Goal: Information Seeking & Learning: Check status

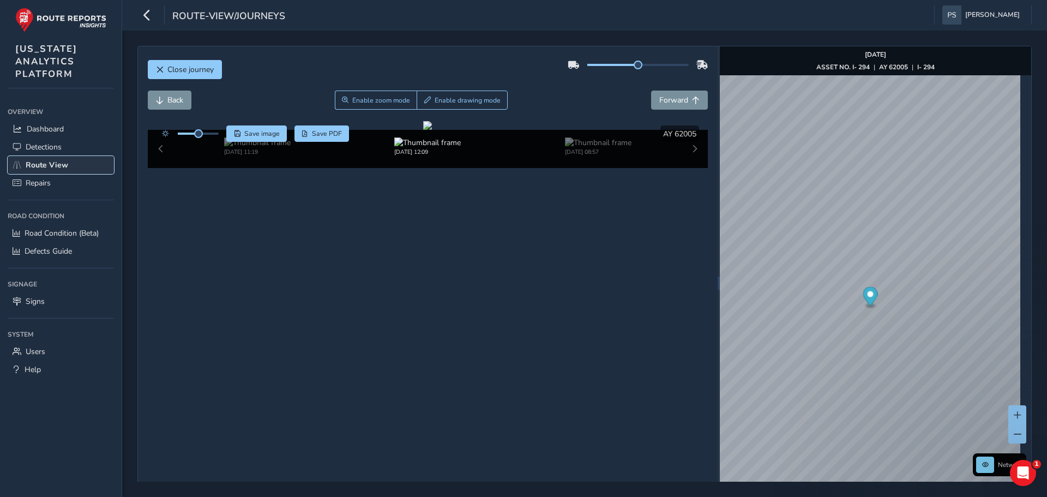
click at [41, 166] on span "Route View" at bounding box center [47, 165] width 43 height 10
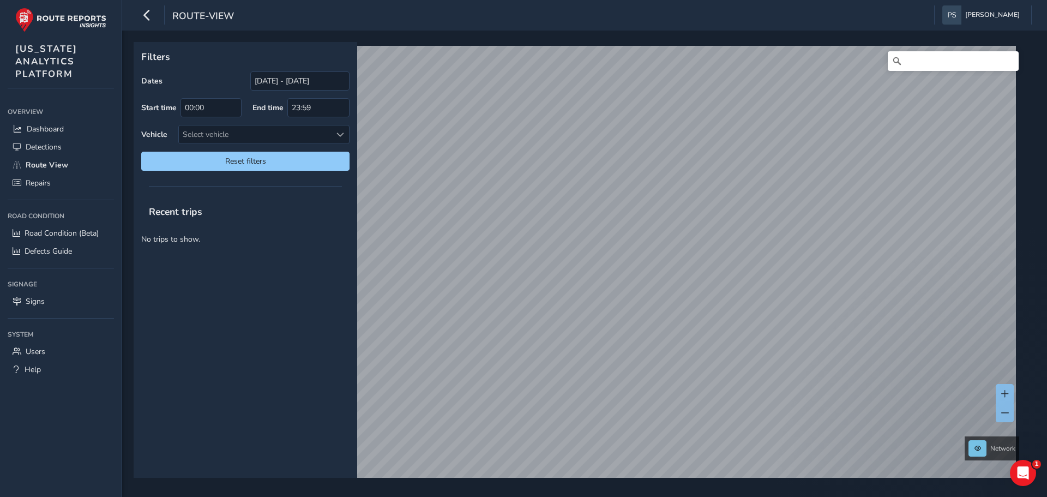
click at [357, 207] on div "Filters Dates [DATE] - [DATE] Start time 00:00 End time 23:59 Vehicle Select ve…" at bounding box center [581, 260] width 894 height 436
click at [558, 383] on link "[DATE] 10:17" at bounding box center [547, 382] width 44 height 10
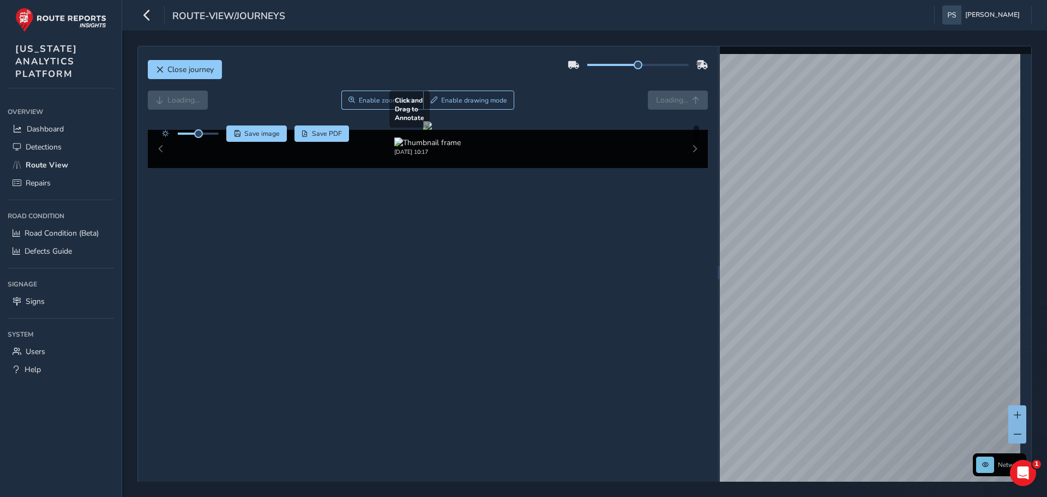
click at [432, 130] on div at bounding box center [427, 125] width 9 height 9
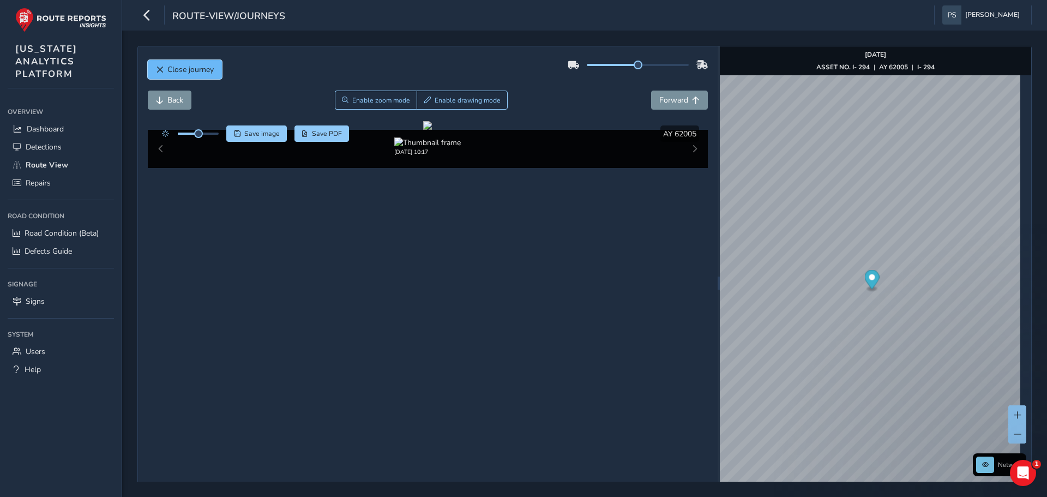
click at [200, 68] on span "Close journey" at bounding box center [190, 69] width 46 height 10
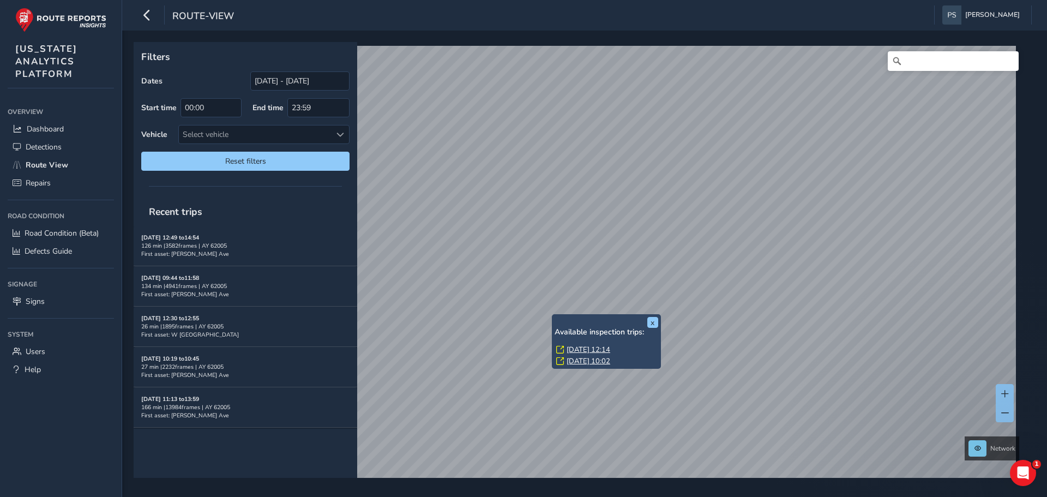
click at [552, 316] on div "x Available inspection trips: Tue, 2 Sep, 12:14 Thu, 28 Aug, 10:02" at bounding box center [606, 341] width 109 height 55
click at [582, 348] on link "Tue, 2 Sep, 12:14" at bounding box center [589, 350] width 44 height 10
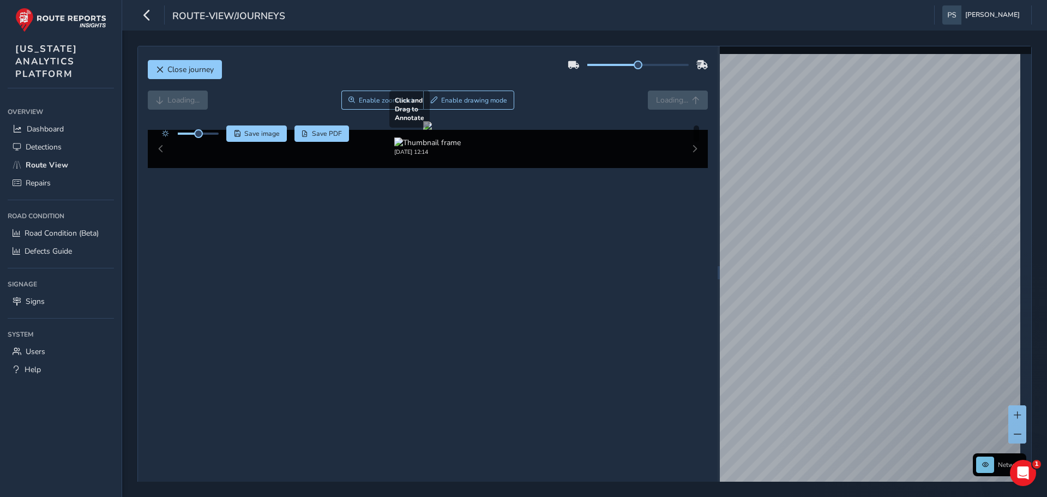
click at [432, 130] on div at bounding box center [427, 125] width 9 height 9
drag, startPoint x: 634, startPoint y: 64, endPoint x: 695, endPoint y: 67, distance: 61.2
click at [695, 67] on div at bounding box center [638, 64] width 140 height 17
click at [423, 130] on div at bounding box center [427, 125] width 9 height 9
drag, startPoint x: 416, startPoint y: 310, endPoint x: 480, endPoint y: 299, distance: 65.3
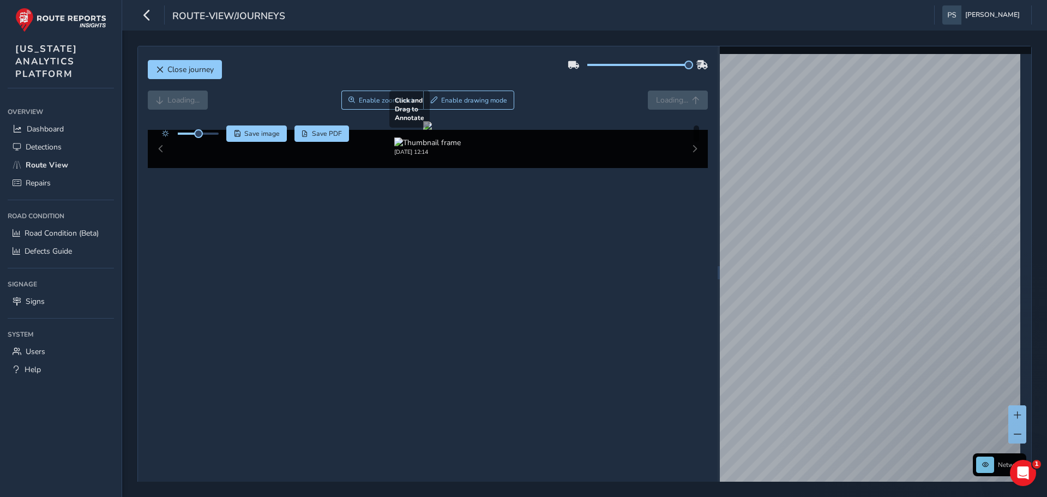
click at [432, 130] on div at bounding box center [427, 125] width 9 height 9
drag, startPoint x: 463, startPoint y: 281, endPoint x: 485, endPoint y: 270, distance: 25.1
click at [432, 130] on div at bounding box center [427, 125] width 9 height 9
drag, startPoint x: 627, startPoint y: 269, endPoint x: 586, endPoint y: 284, distance: 43.5
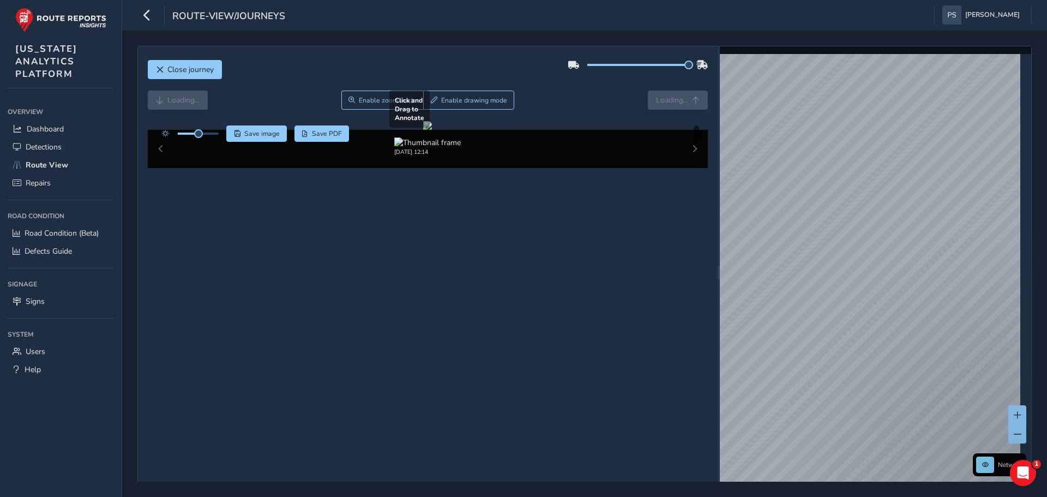
click at [432, 130] on div at bounding box center [427, 125] width 9 height 9
click at [423, 130] on div at bounding box center [427, 125] width 9 height 9
click at [432, 130] on div at bounding box center [427, 125] width 9 height 9
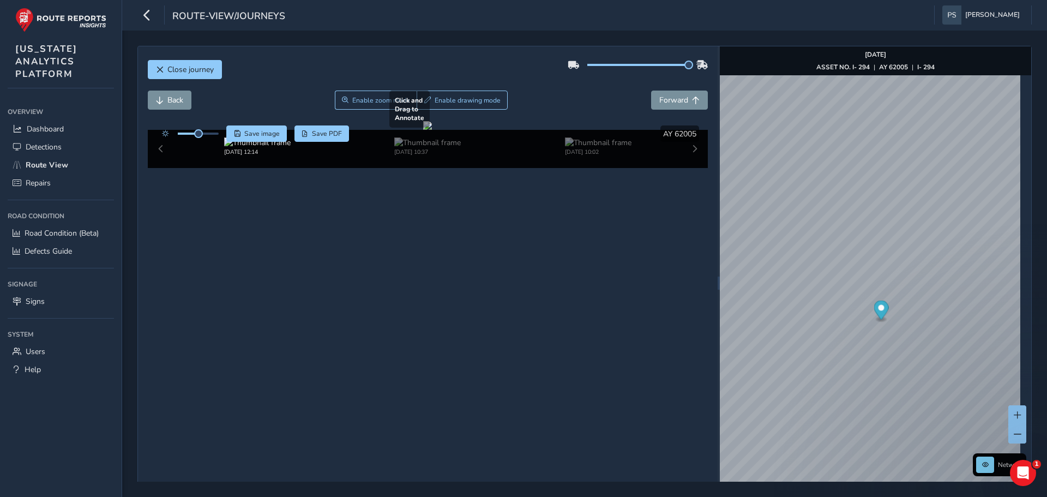
click at [432, 130] on div at bounding box center [427, 125] width 9 height 9
click at [423, 130] on div at bounding box center [427, 125] width 9 height 9
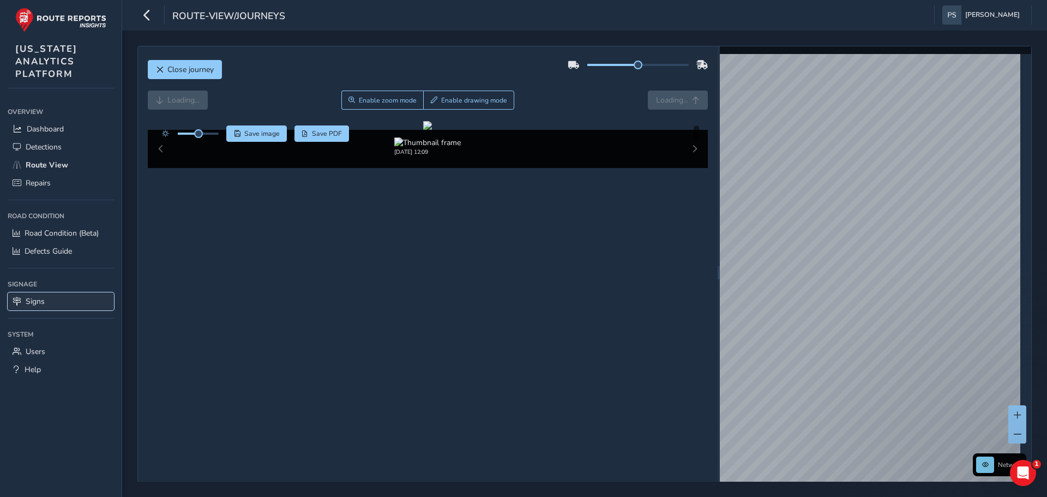
click at [51, 303] on link "Signs" at bounding box center [61, 301] width 106 height 18
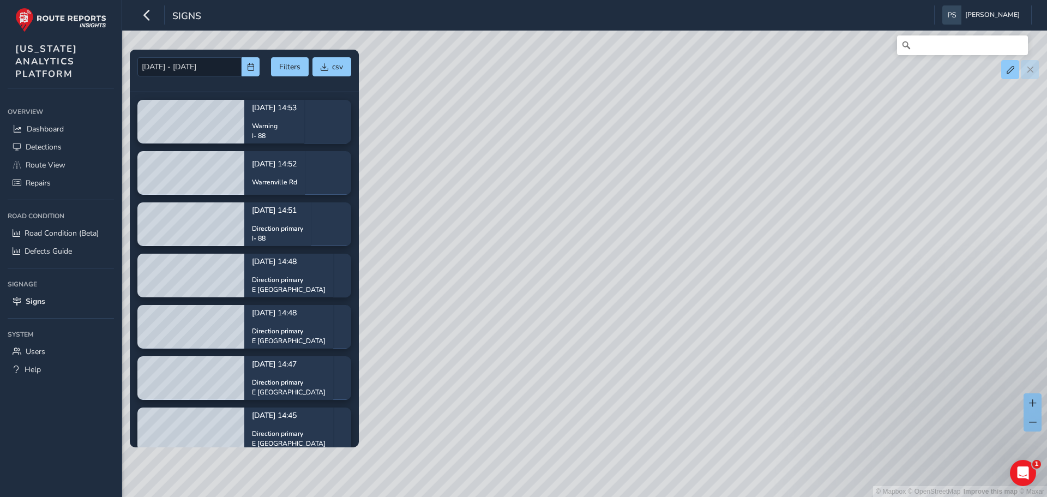
drag, startPoint x: 452, startPoint y: 256, endPoint x: 529, endPoint y: 293, distance: 85.1
click at [529, 293] on div "© Mapbox © OpenStreetMap Improve this map © Maxar" at bounding box center [523, 248] width 1047 height 497
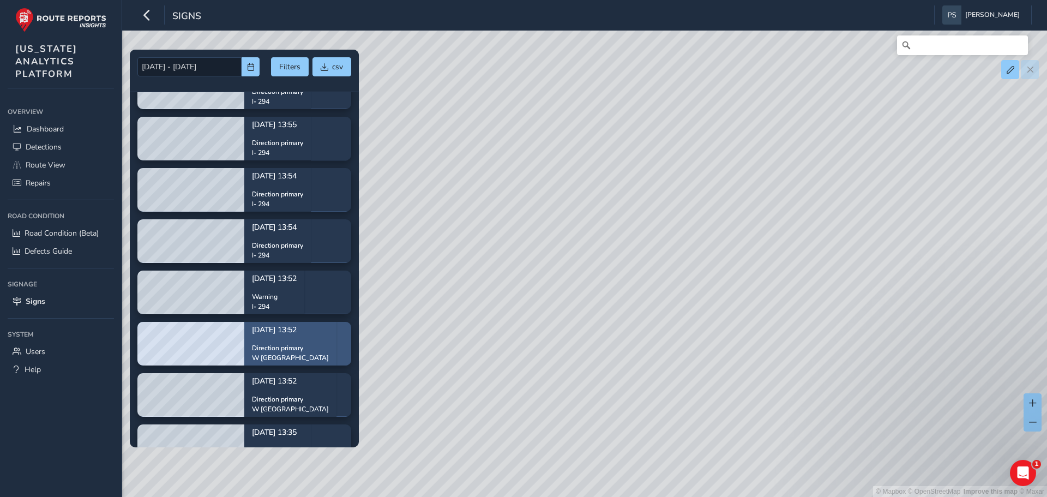
scroll to position [1800, 0]
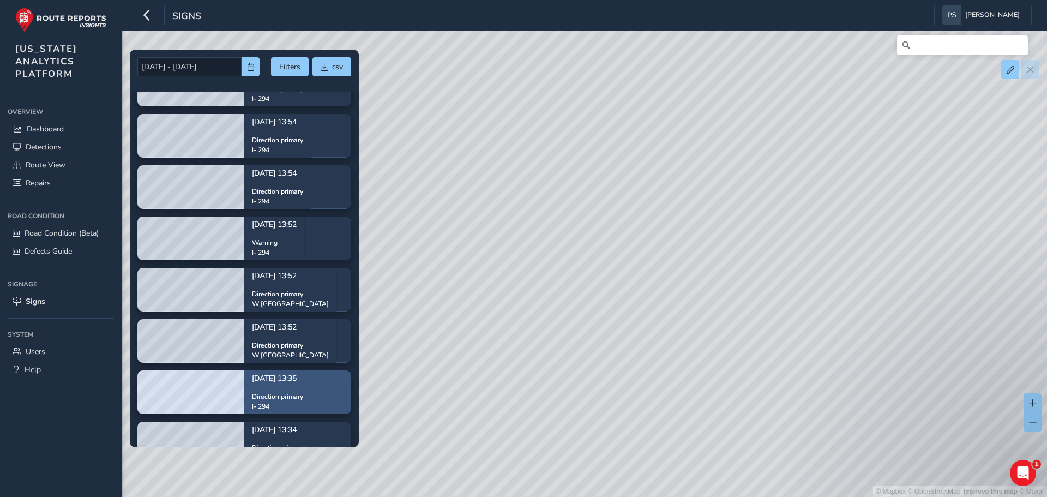
click at [281, 388] on div "[DATE] 13:35 Direction primary I- 294" at bounding box center [277, 392] width 51 height 55
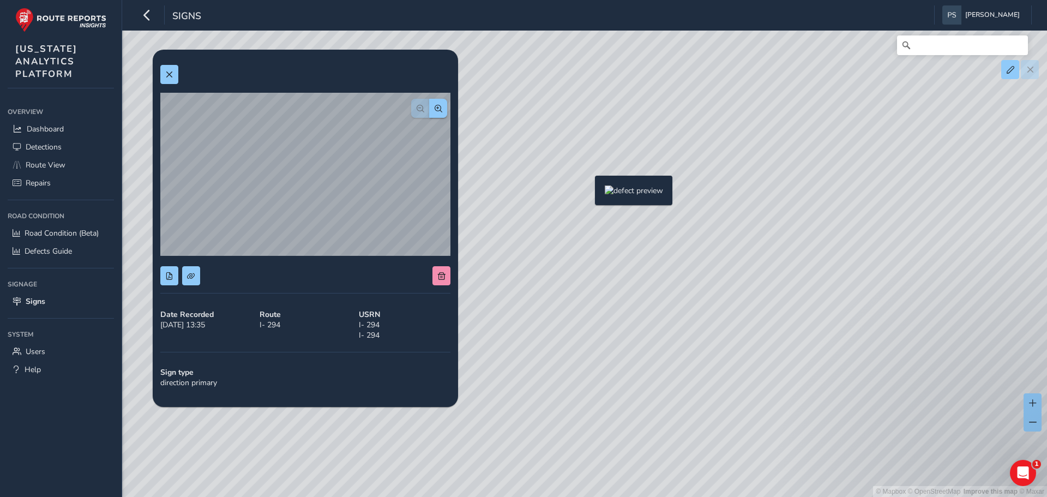
click at [588, 193] on div "© Mapbox © OpenStreetMap Improve this map © Maxar" at bounding box center [523, 248] width 1047 height 497
click at [439, 114] on button "button" at bounding box center [438, 108] width 18 height 19
click at [439, 113] on button "button" at bounding box center [438, 108] width 18 height 19
click at [416, 108] on button "button" at bounding box center [420, 108] width 18 height 19
click at [417, 108] on span "button" at bounding box center [421, 109] width 8 height 8
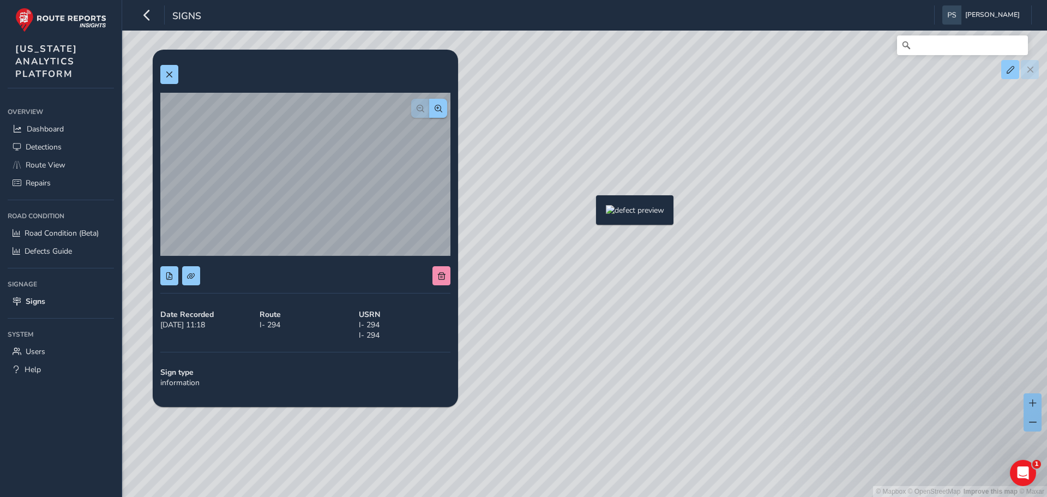
click at [586, 213] on div "© Mapbox © OpenStreetMap Improve this map © Maxar" at bounding box center [523, 248] width 1047 height 497
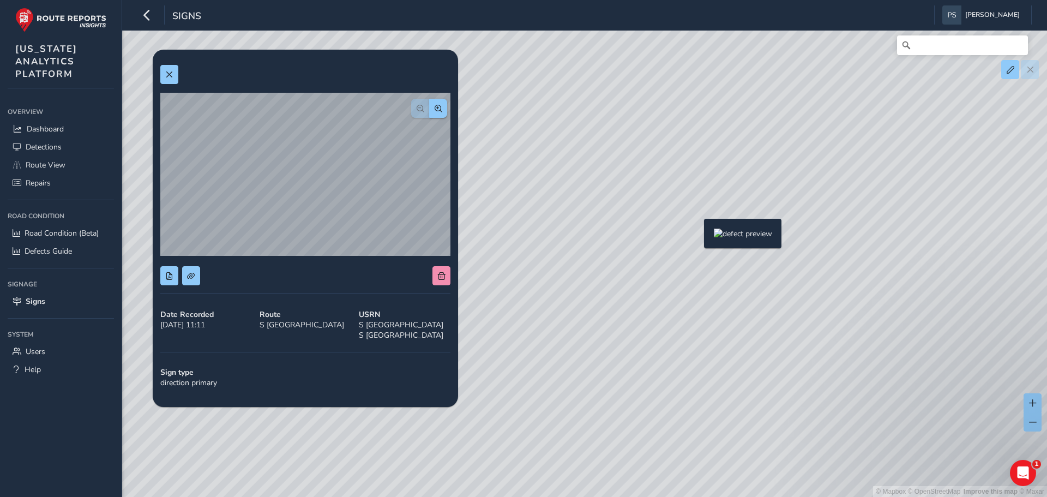
click at [697, 240] on div "© Mapbox © OpenStreetMap Improve this map © Maxar" at bounding box center [523, 248] width 1047 height 497
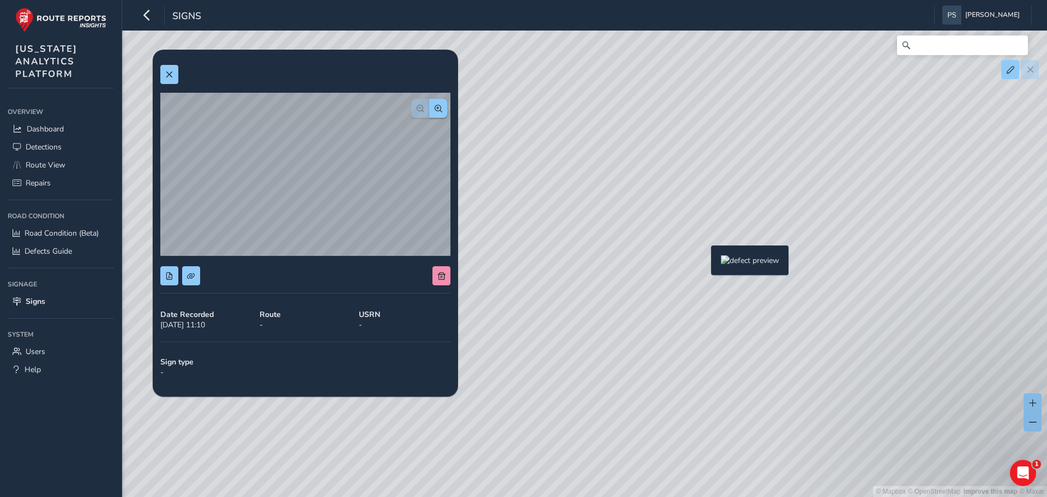
click at [705, 263] on div "© Mapbox © OpenStreetMap Improve this map © Maxar" at bounding box center [523, 248] width 1047 height 497
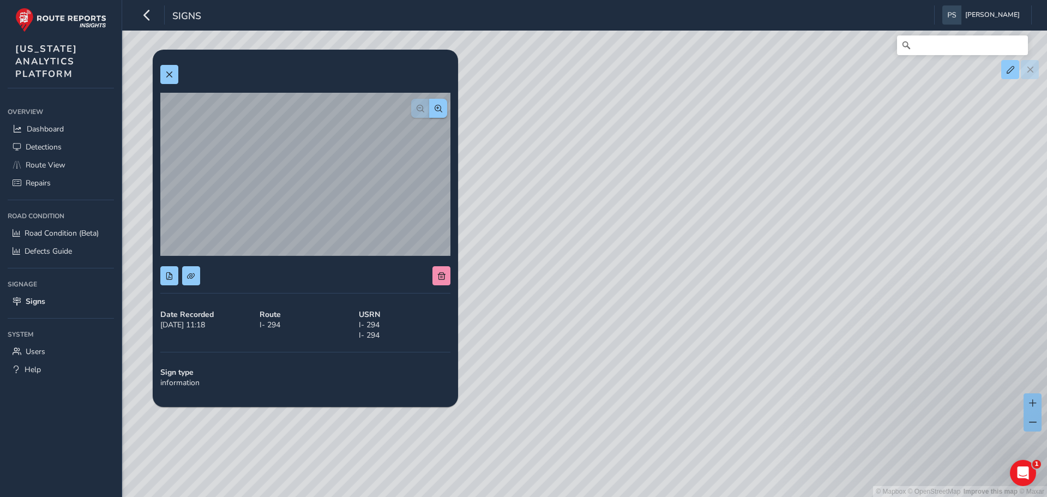
click at [755, 301] on div "© Mapbox © OpenStreetMap Improve this map © Maxar" at bounding box center [523, 248] width 1047 height 497
click at [741, 289] on div "© Mapbox © OpenStreetMap Improve this map © Maxar" at bounding box center [523, 248] width 1047 height 497
click at [731, 291] on div "© Mapbox © OpenStreetMap Improve this map © Maxar" at bounding box center [523, 248] width 1047 height 497
click at [622, 115] on div "© Mapbox © OpenStreetMap Improve this map © Maxar" at bounding box center [523, 248] width 1047 height 497
click at [647, 242] on div "© Mapbox © OpenStreetMap Improve this map © Maxar" at bounding box center [523, 248] width 1047 height 497
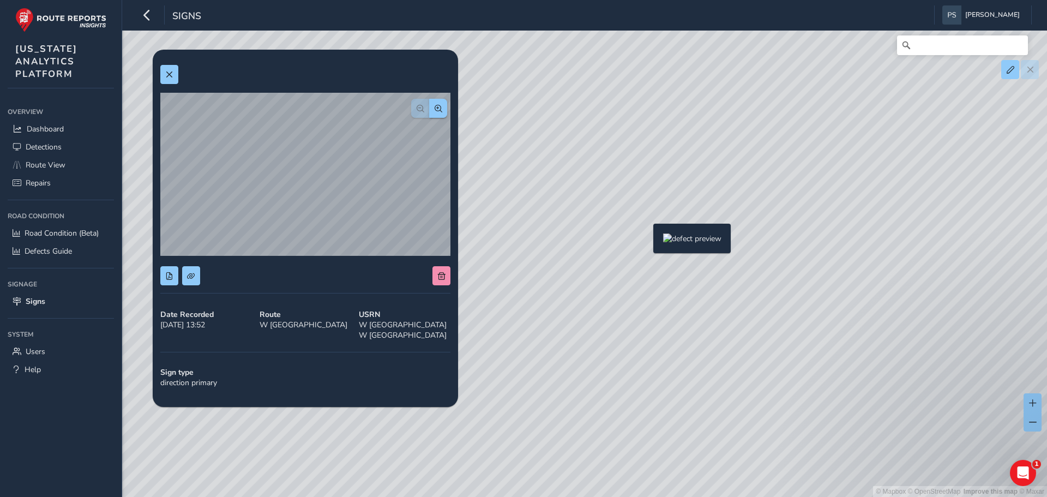
click at [646, 237] on div "© Mapbox © OpenStreetMap Improve this map © Maxar" at bounding box center [523, 248] width 1047 height 497
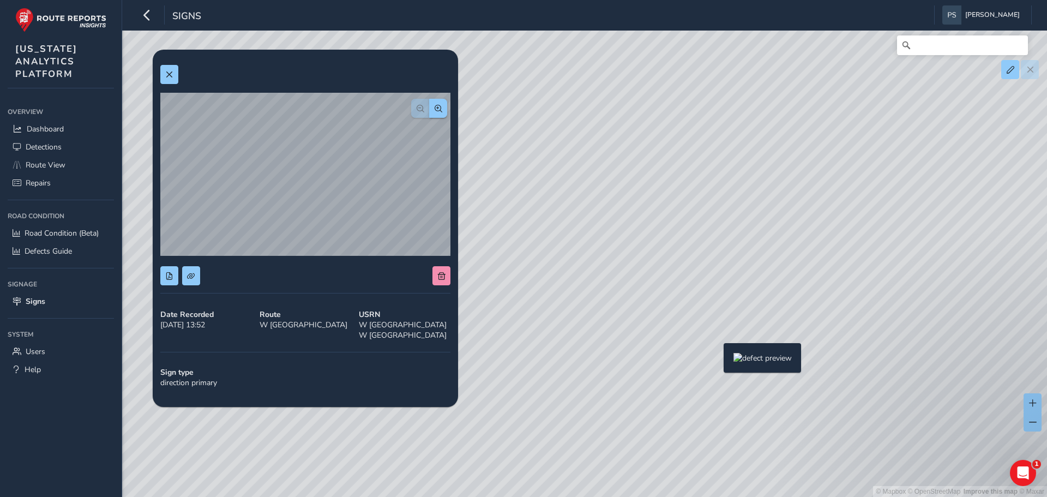
click at [717, 361] on div "© Mapbox © OpenStreetMap Improve this map © Maxar" at bounding box center [523, 248] width 1047 height 497
click at [674, 467] on div "© Mapbox © OpenStreetMap Improve this map © Maxar" at bounding box center [523, 248] width 1047 height 497
drag, startPoint x: 615, startPoint y: 232, endPoint x: 666, endPoint y: 278, distance: 68.3
click at [778, 441] on div "© Mapbox © OpenStreetMap Improve this map © Maxar" at bounding box center [523, 248] width 1047 height 497
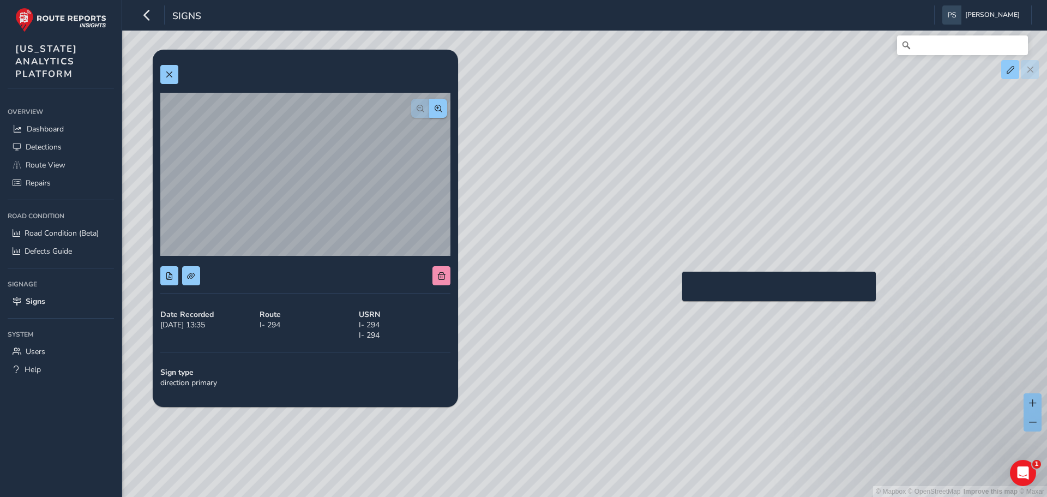
click at [676, 289] on div "© Mapbox © OpenStreetMap Improve this map © Maxar" at bounding box center [523, 248] width 1047 height 497
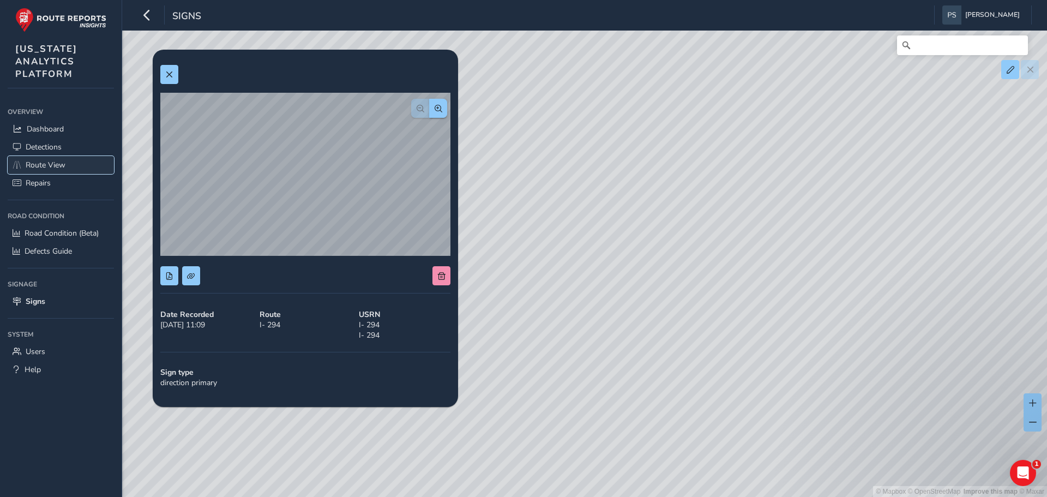
drag, startPoint x: 44, startPoint y: 170, endPoint x: 67, endPoint y: 173, distance: 23.1
click at [44, 170] on span "Route View" at bounding box center [46, 165] width 40 height 10
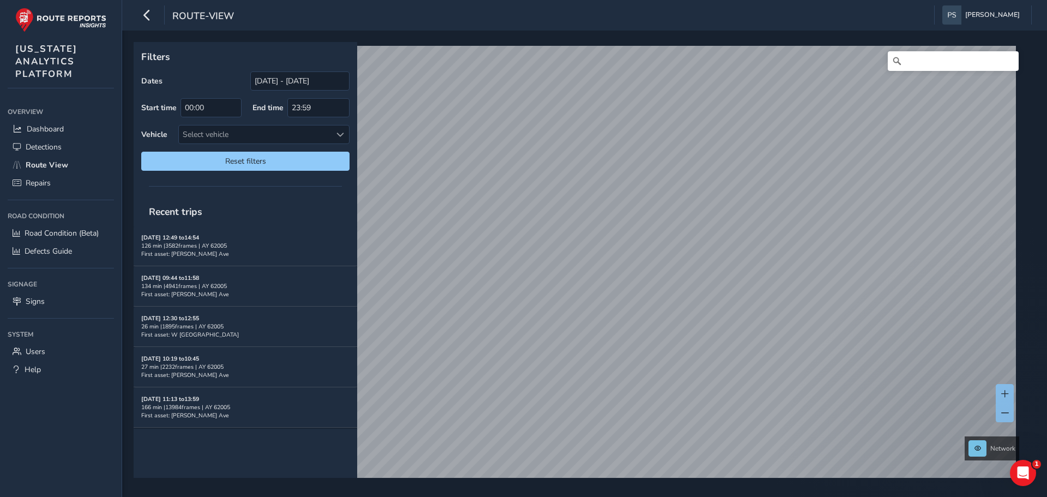
click at [28, 310] on ul "Overview Overview Dashboard Detections Route View Repairs Road Condition Road C…" at bounding box center [61, 241] width 106 height 275
click at [33, 303] on span "Signs" at bounding box center [35, 301] width 19 height 10
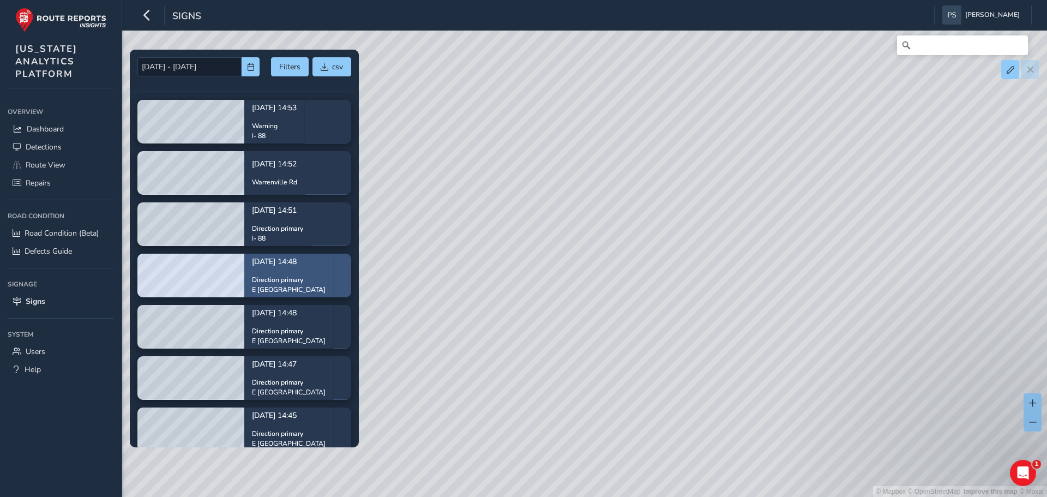
click at [298, 280] on p "Direction primary" at bounding box center [289, 280] width 74 height 10
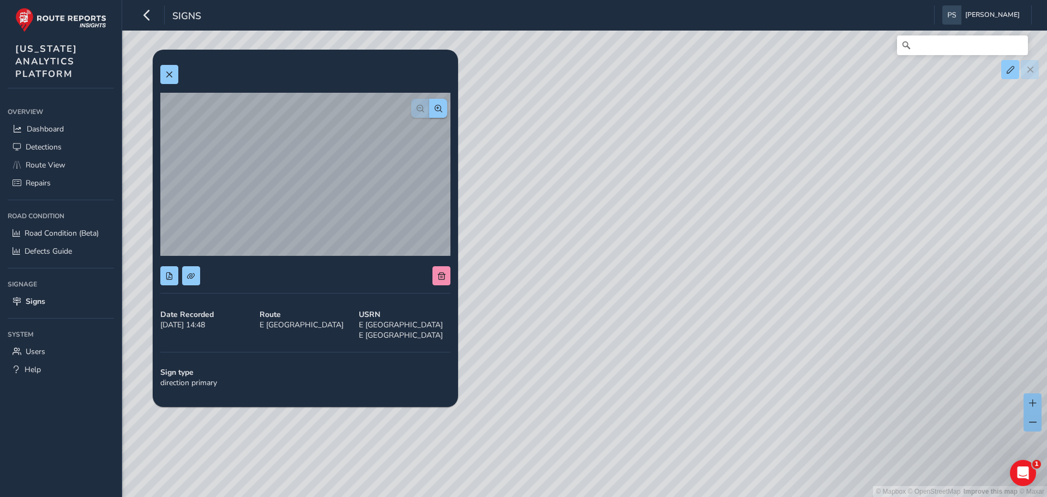
click at [646, 302] on div "© Mapbox © OpenStreetMap Improve this map © Maxar" at bounding box center [523, 248] width 1047 height 497
click at [524, 277] on div "© Mapbox © OpenStreetMap Improve this map © Maxar" at bounding box center [523, 248] width 1047 height 497
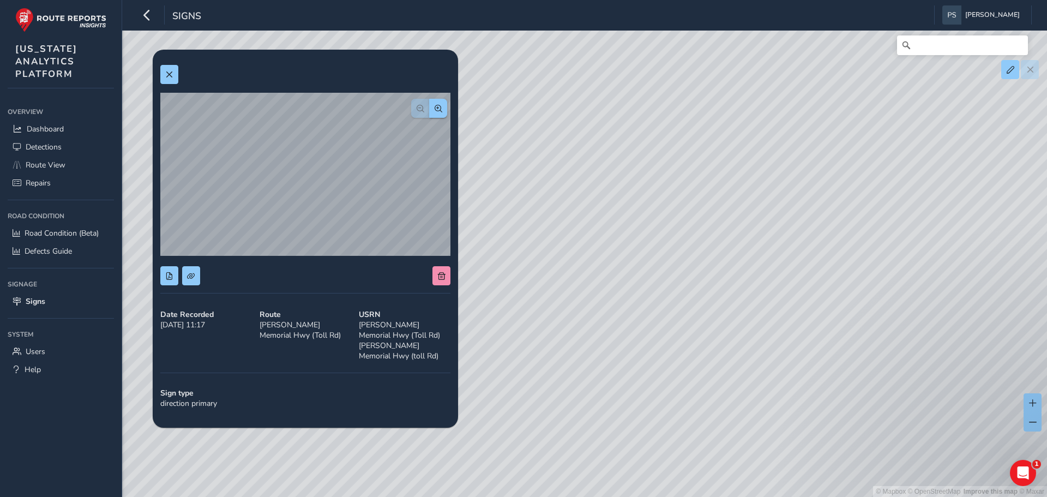
drag, startPoint x: 578, startPoint y: 344, endPoint x: 536, endPoint y: 333, distance: 42.9
click at [536, 333] on div "© Mapbox © OpenStreetMap Improve this map © Maxar" at bounding box center [523, 248] width 1047 height 497
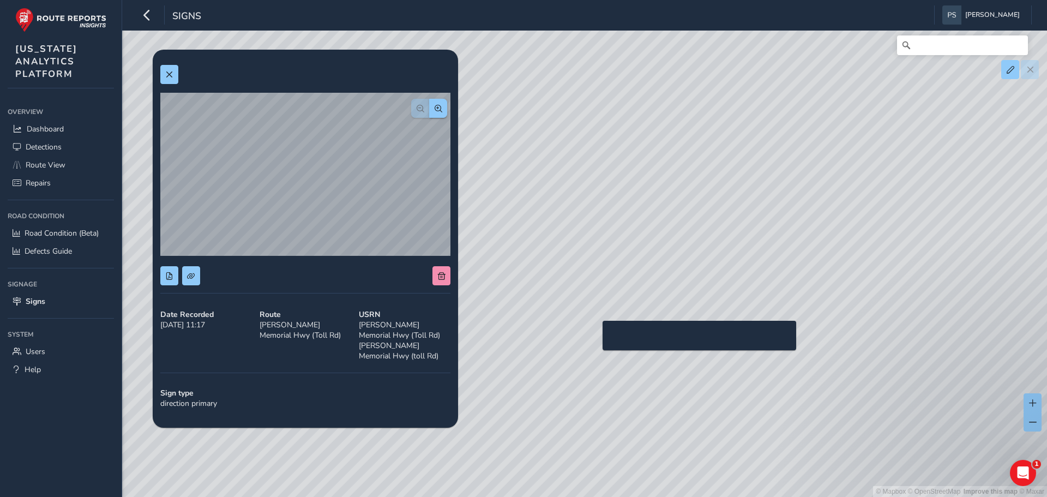
click at [598, 338] on div "© Mapbox © OpenStreetMap Improve this map © Maxar" at bounding box center [523, 248] width 1047 height 497
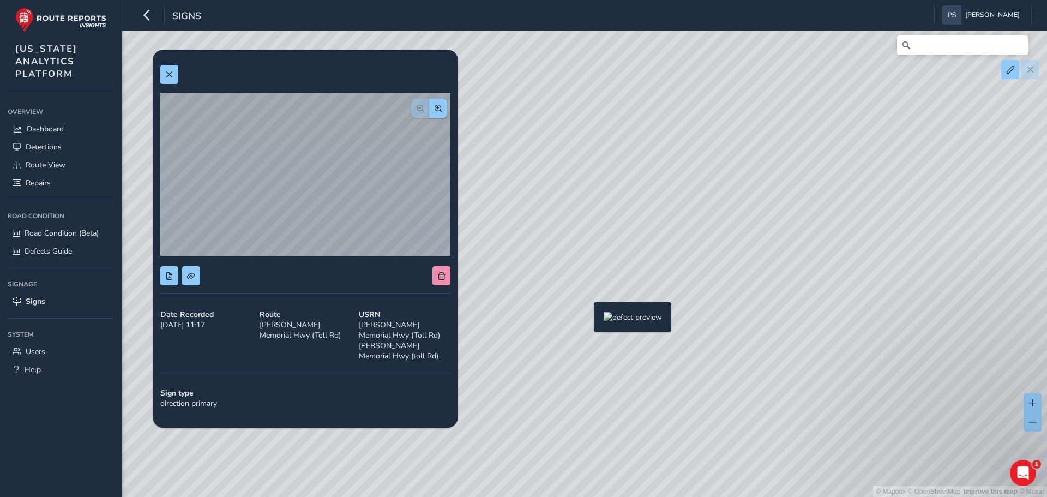
click at [587, 320] on div "© Mapbox © OpenStreetMap Improve this map © Maxar" at bounding box center [523, 248] width 1047 height 497
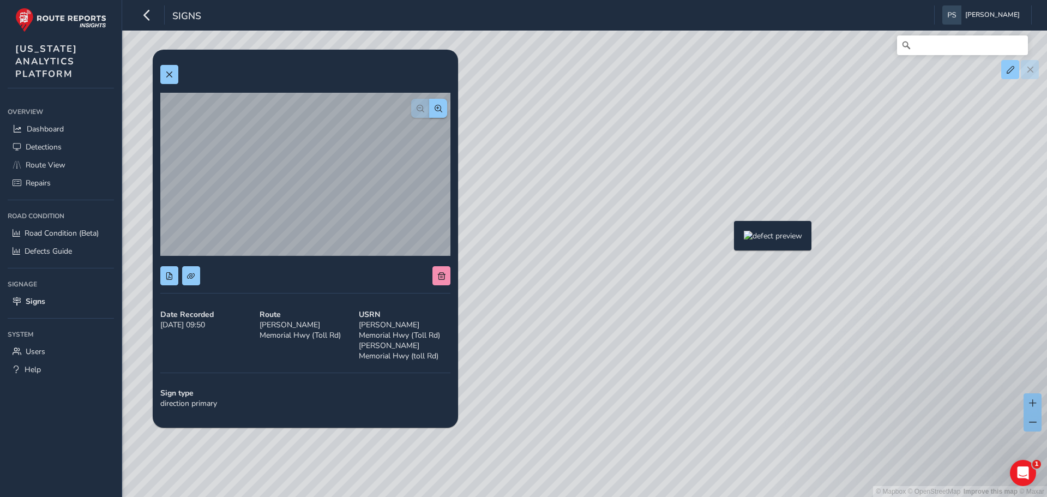
click at [728, 238] on div "© Mapbox © OpenStreetMap Improve this map © Maxar" at bounding box center [523, 248] width 1047 height 497
drag, startPoint x: 736, startPoint y: 268, endPoint x: 968, endPoint y: 275, distance: 231.3
click at [968, 275] on div "© Mapbox © OpenStreetMap Improve this map © Maxar" at bounding box center [523, 248] width 1047 height 497
drag, startPoint x: 660, startPoint y: 257, endPoint x: 952, endPoint y: 285, distance: 293.2
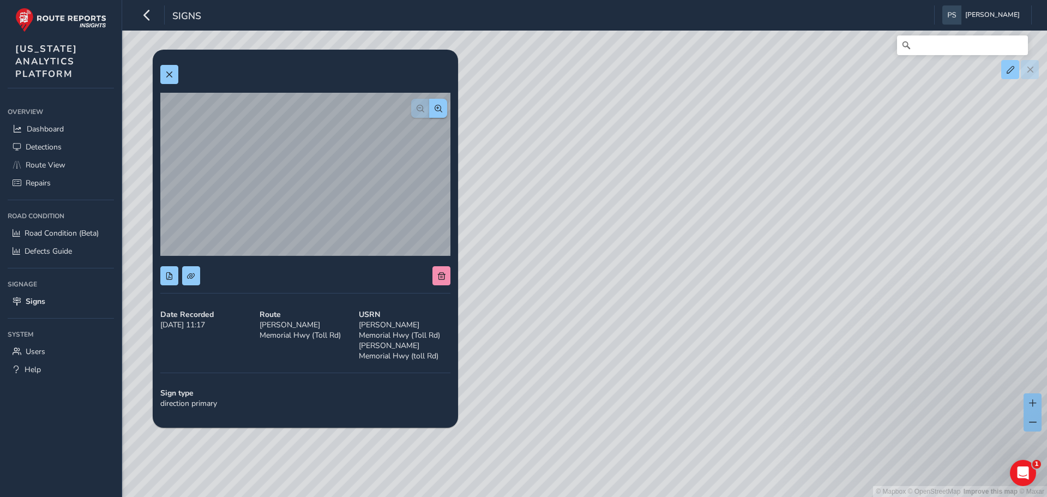
click at [952, 285] on div "© Mapbox © OpenStreetMap Improve this map © Maxar" at bounding box center [523, 248] width 1047 height 497
drag, startPoint x: 716, startPoint y: 269, endPoint x: 768, endPoint y: 276, distance: 53.3
click at [782, 276] on div "© Mapbox © OpenStreetMap Improve this map © Maxar" at bounding box center [523, 248] width 1047 height 497
click at [674, 46] on div "[DATE] - [DATE] Filters csv [DATE] 14:53 Warning I- 88 [DATE] 14:52 [GEOGRAPHIC…" at bounding box center [584, 46] width 894 height 0
click at [586, 256] on div "© Mapbox © OpenStreetMap Improve this map © Maxar" at bounding box center [523, 248] width 1047 height 497
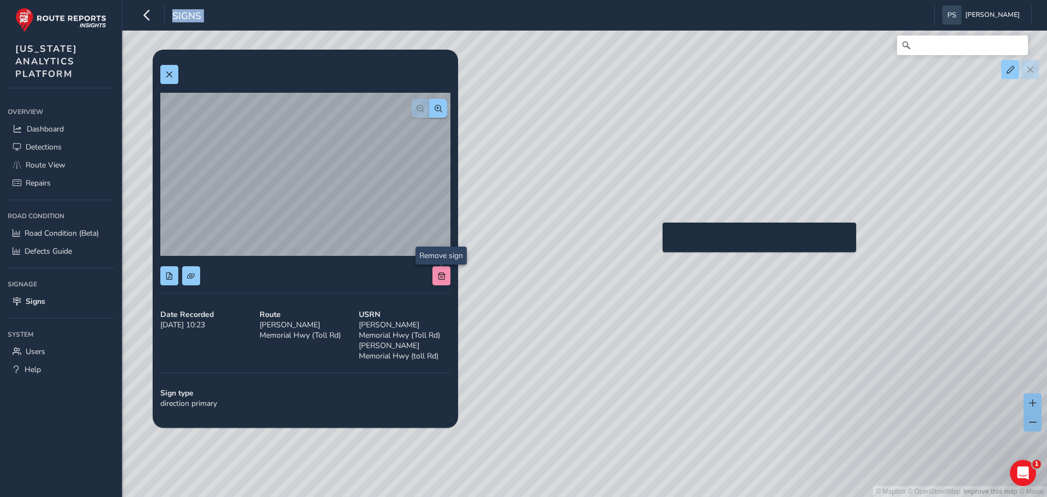
click at [656, 240] on div "© Mapbox © OpenStreetMap Improve this map © Maxar" at bounding box center [523, 248] width 1047 height 497
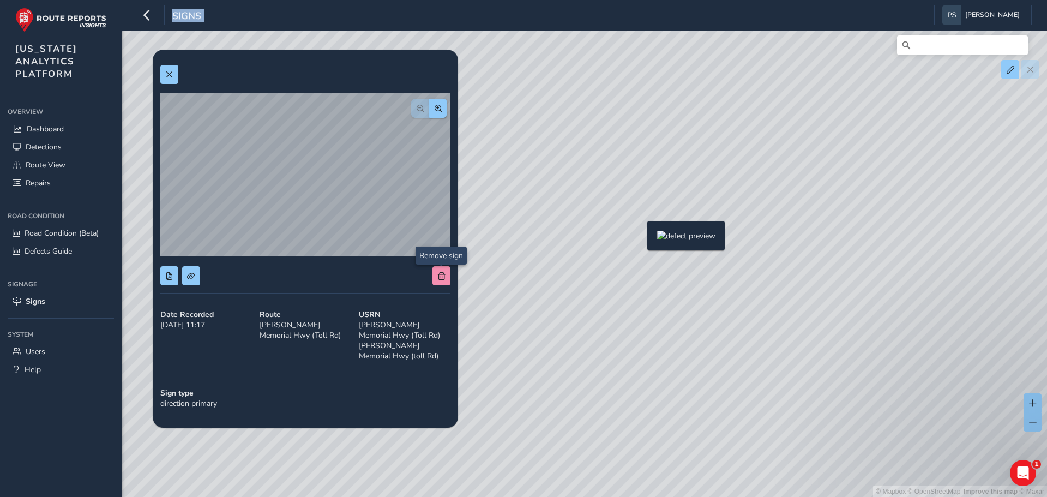
click at [641, 238] on div "© Mapbox © OpenStreetMap Improve this map © Maxar" at bounding box center [523, 248] width 1047 height 497
click at [59, 147] on span "Detections" at bounding box center [44, 147] width 36 height 10
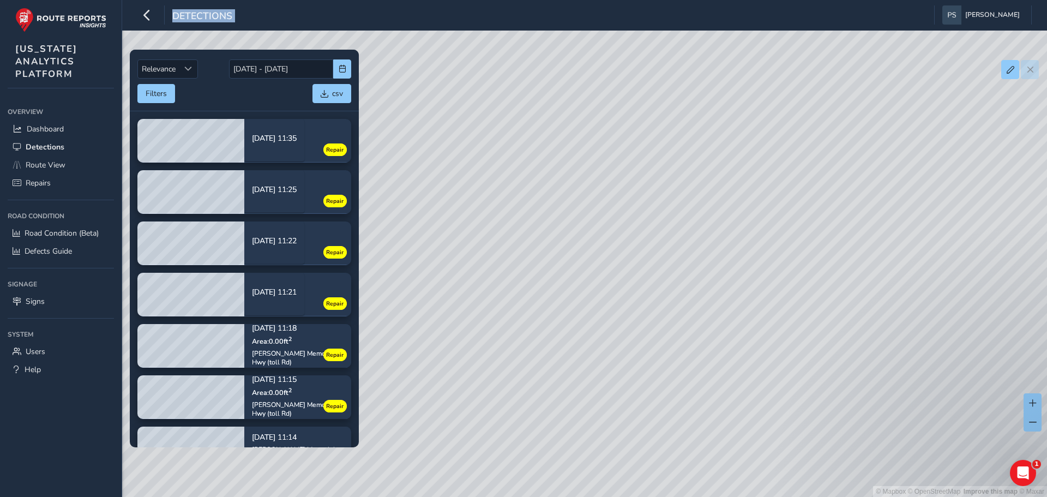
click at [524, 209] on div "© Mapbox © OpenStreetMap Improve this map © Maxar" at bounding box center [523, 248] width 1047 height 497
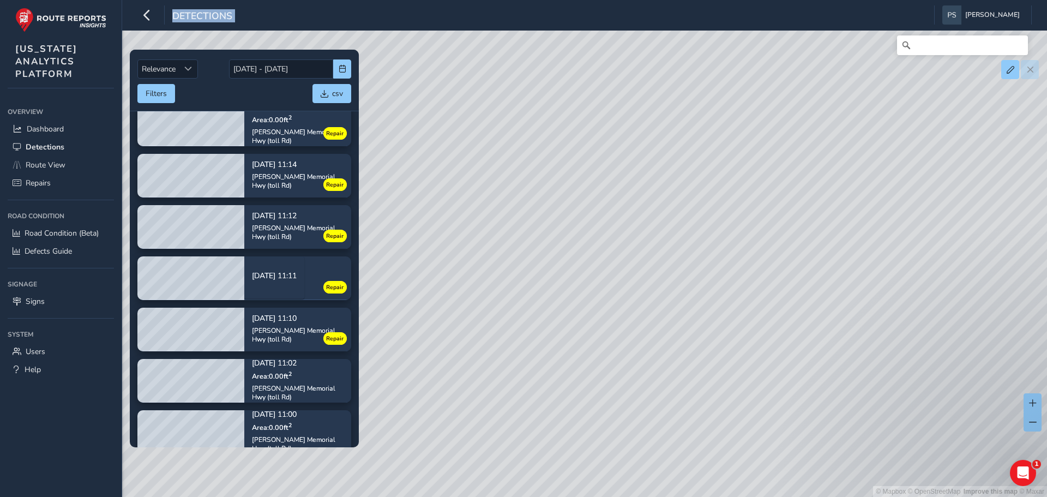
scroll to position [218, 0]
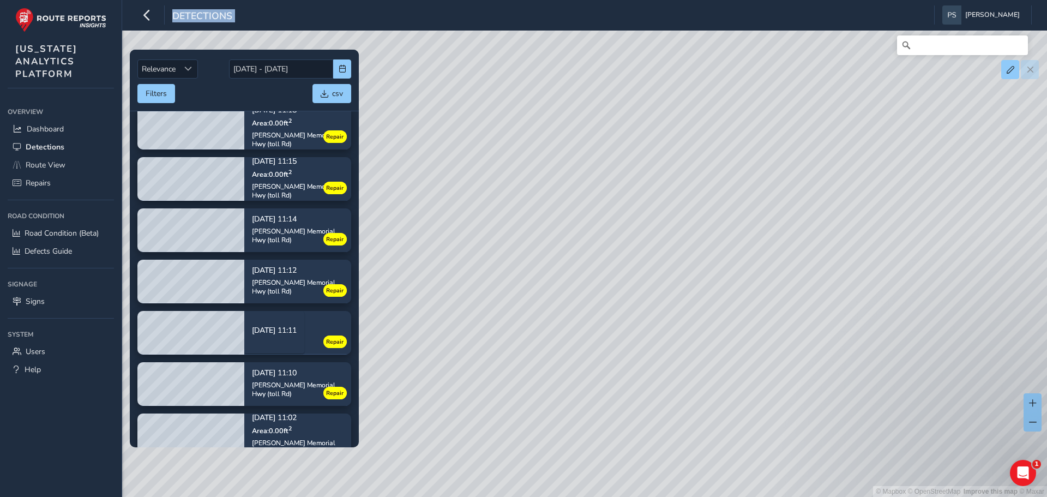
click at [494, 310] on div "© Mapbox © OpenStreetMap Improve this map © Maxar" at bounding box center [523, 248] width 1047 height 497
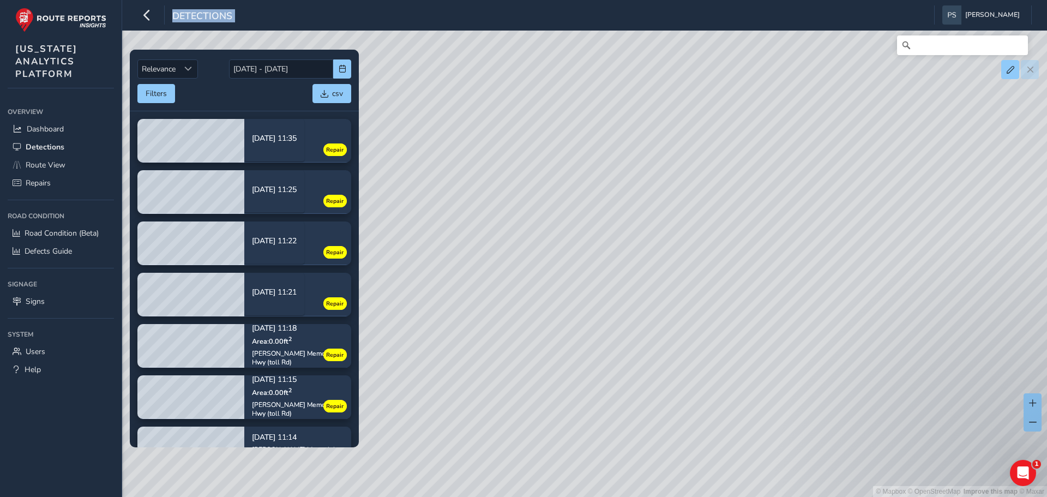
click at [244, 99] on div "Filters csv" at bounding box center [244, 93] width 214 height 19
drag, startPoint x: 225, startPoint y: 457, endPoint x: 230, endPoint y: 467, distance: 11.5
click at [225, 457] on div "© Mapbox © OpenStreetMap Improve this map © Maxar" at bounding box center [523, 248] width 1047 height 497
click at [52, 163] on span "Route View" at bounding box center [46, 165] width 40 height 10
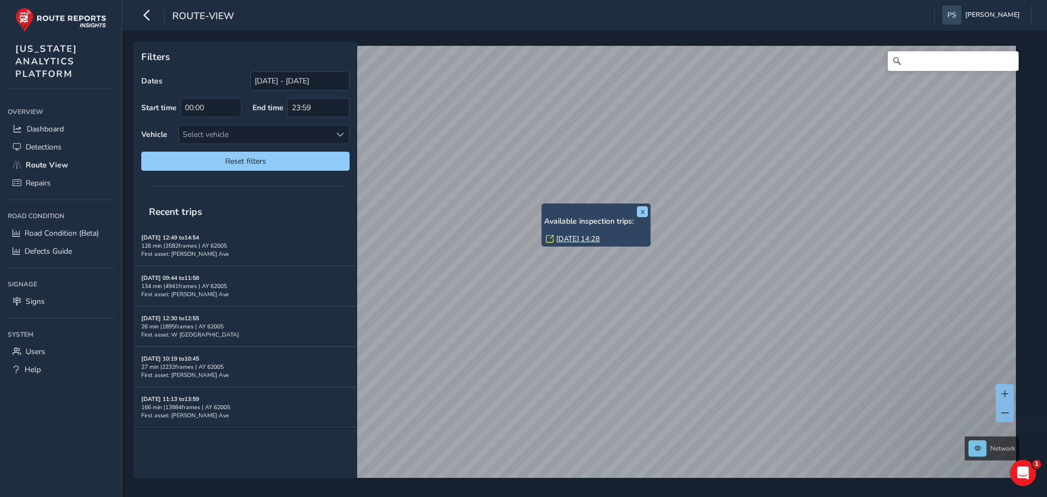
click at [542, 205] on div "x Available inspection trips: [DATE] 14:28" at bounding box center [596, 224] width 109 height 43
click at [542, 205] on div "x Available inspection trips: [DATE] 14:28" at bounding box center [595, 224] width 109 height 43
click at [580, 238] on link "[DATE] 14:28" at bounding box center [578, 239] width 44 height 10
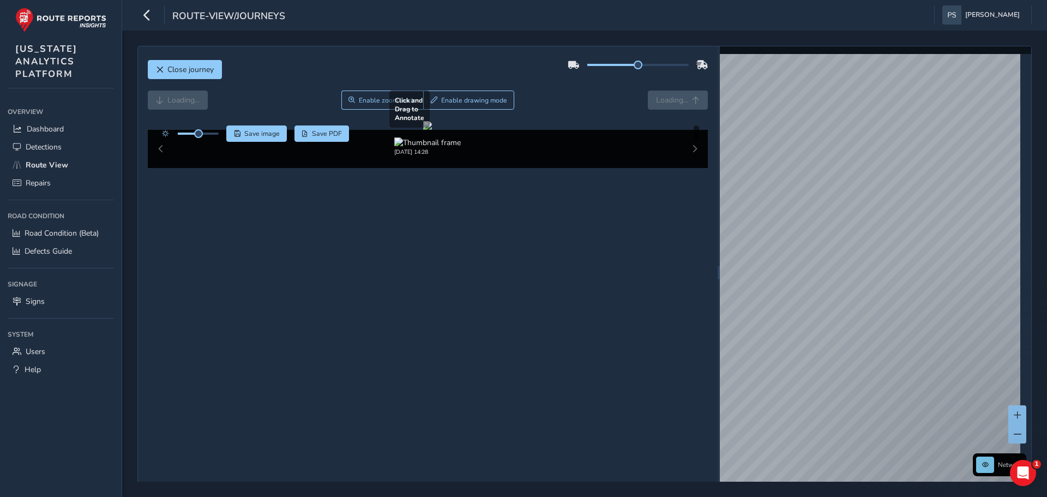
click at [432, 130] on div at bounding box center [427, 125] width 9 height 9
click at [756, 69] on div "Close journey Loading... Enable zoom mode Enable drawing mode Loading... Click …" at bounding box center [584, 272] width 894 height 453
click at [622, 83] on div "Close journey" at bounding box center [428, 73] width 561 height 35
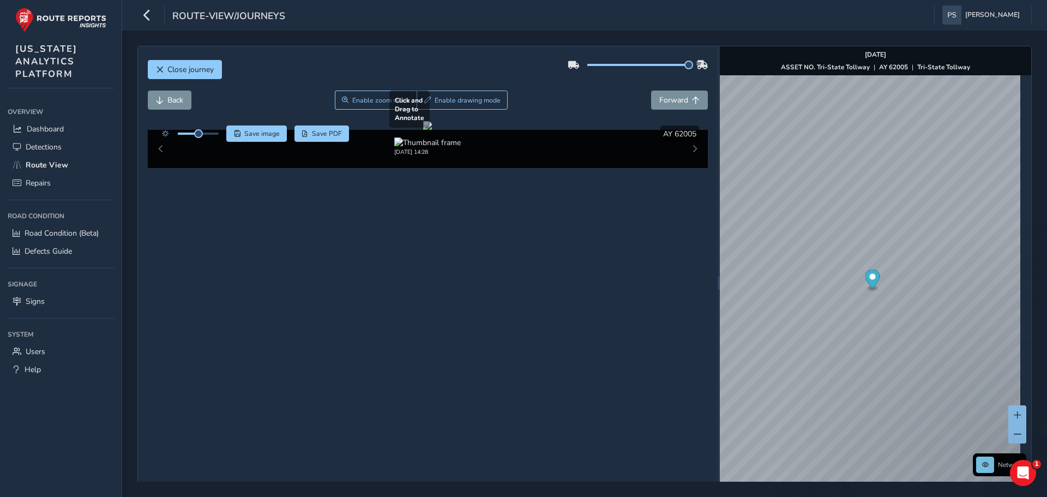
click at [432, 130] on div at bounding box center [427, 125] width 9 height 9
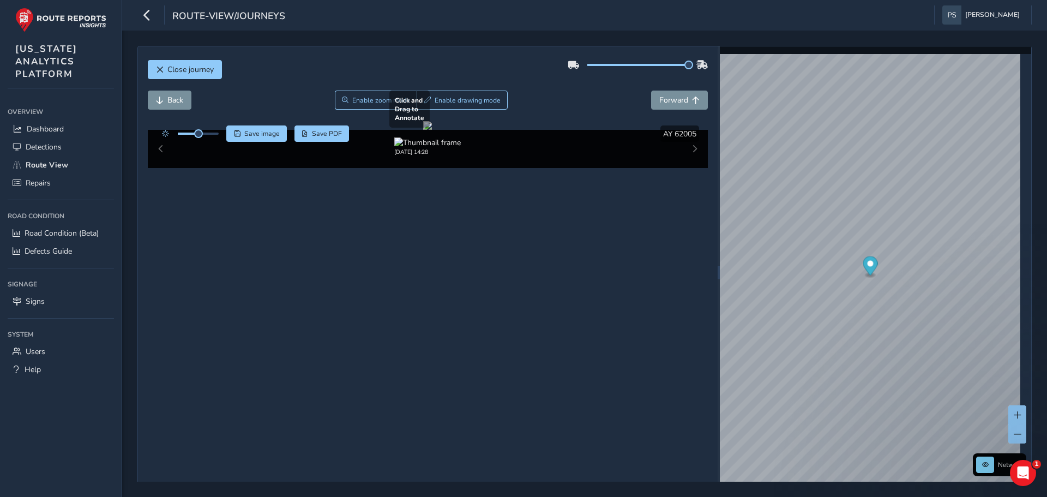
click at [423, 130] on div at bounding box center [427, 125] width 9 height 9
drag, startPoint x: 271, startPoint y: 287, endPoint x: 311, endPoint y: 283, distance: 40.6
click at [423, 130] on div at bounding box center [427, 125] width 9 height 9
click at [197, 72] on span "Close journey" at bounding box center [190, 69] width 46 height 10
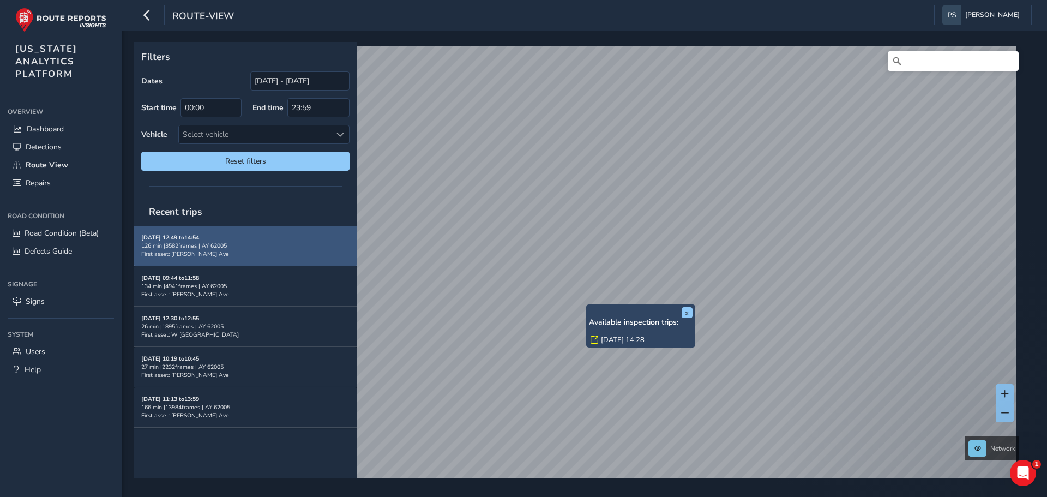
click at [589, 306] on div "x Available inspection trips: [DATE] 14:28" at bounding box center [640, 325] width 109 height 43
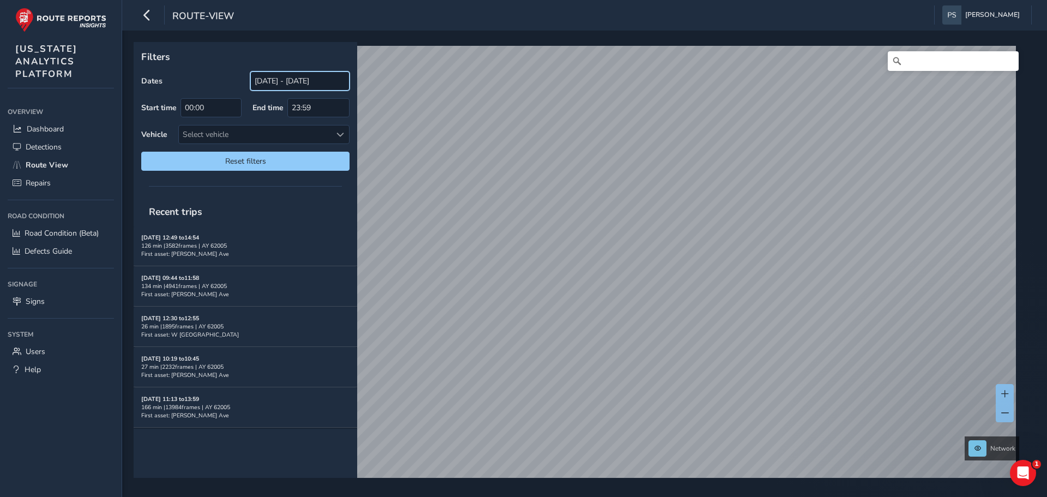
click at [280, 83] on input "[DATE] - [DATE]" at bounding box center [299, 80] width 99 height 19
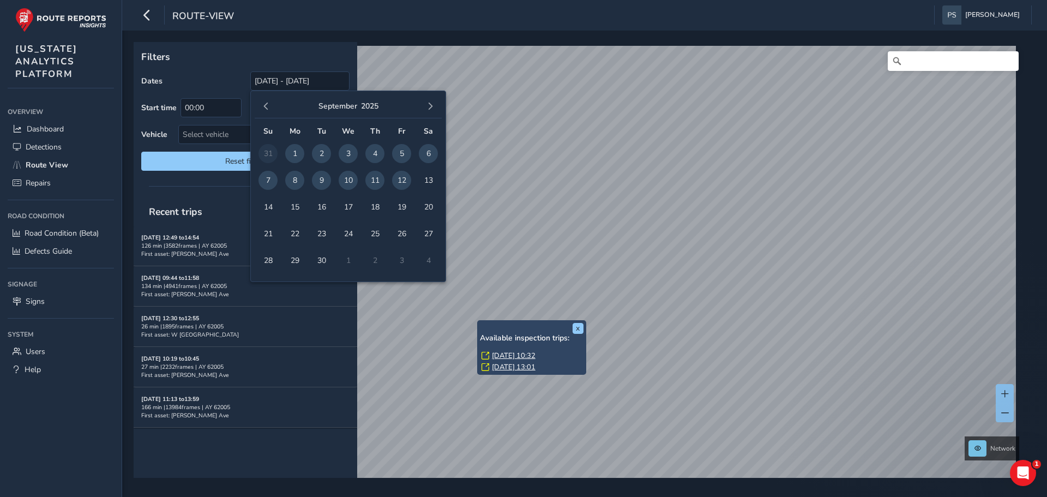
click at [513, 366] on link "[DATE] 13:01" at bounding box center [514, 367] width 44 height 10
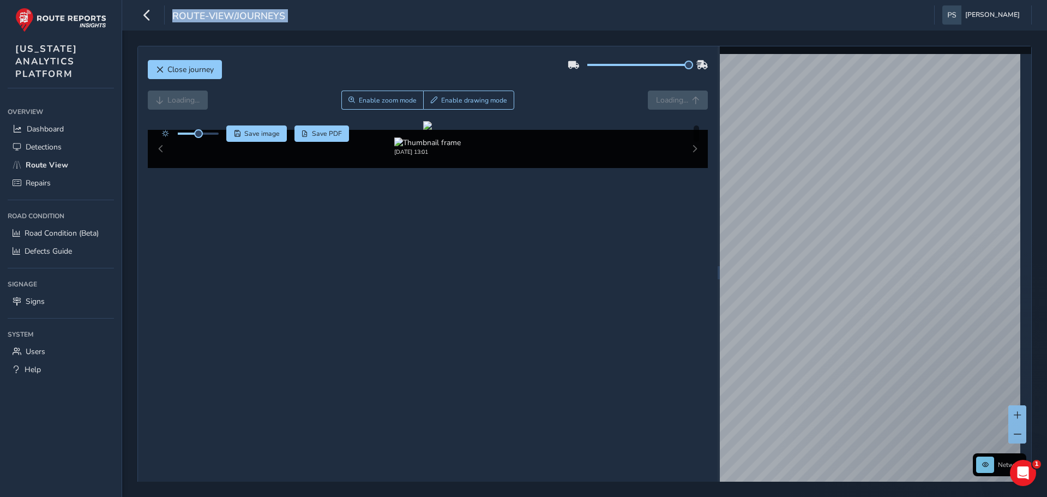
click at [806, 65] on div "Close journey Loading... Enable zoom mode Enable drawing mode Loading... Click …" at bounding box center [584, 272] width 894 height 453
click at [432, 130] on div at bounding box center [427, 125] width 9 height 9
click at [620, 85] on div "Close journey" at bounding box center [428, 73] width 561 height 35
click at [432, 130] on div at bounding box center [427, 125] width 9 height 9
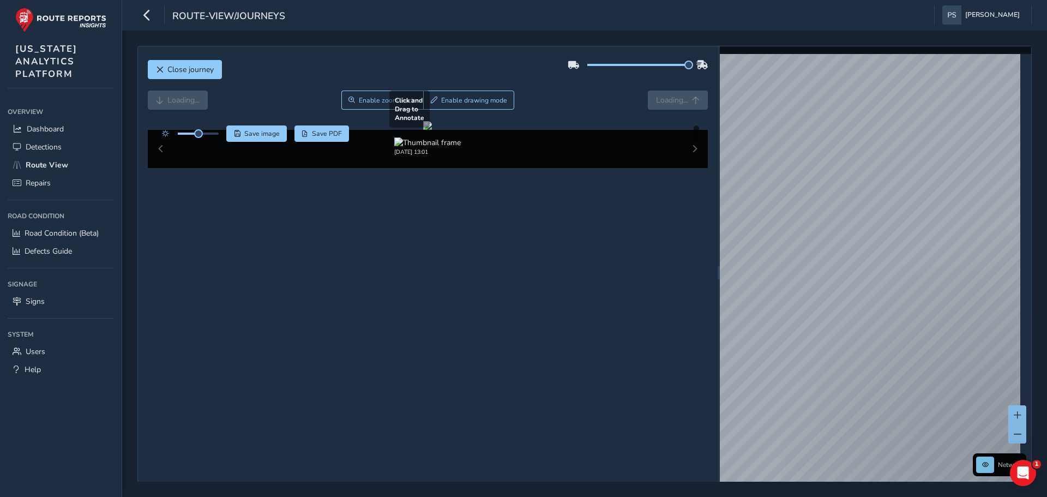
click at [432, 130] on div at bounding box center [427, 125] width 9 height 9
click at [688, 168] on div "[DATE] 13:01" at bounding box center [428, 149] width 561 height 38
click at [398, 148] on img at bounding box center [427, 142] width 67 height 10
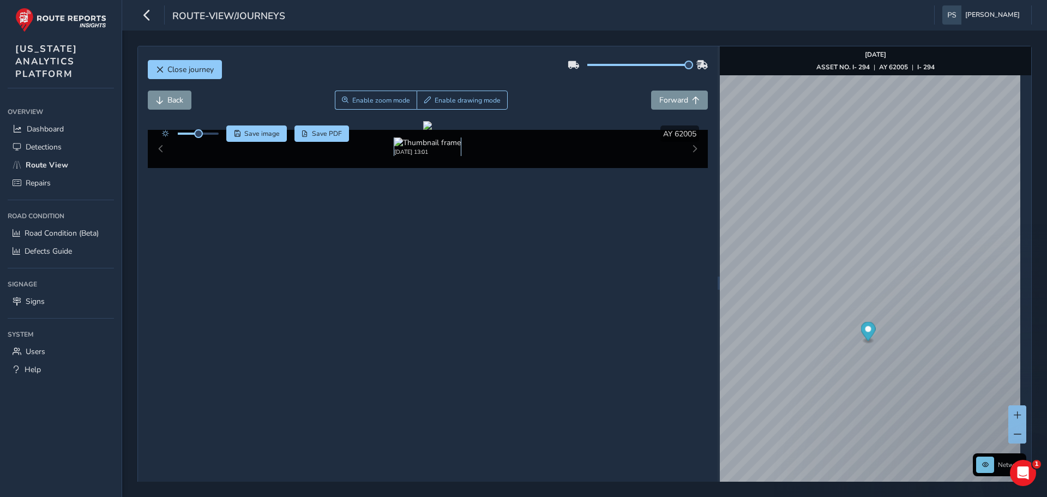
click at [395, 148] on img at bounding box center [427, 142] width 67 height 10
click at [164, 168] on div "[DATE] 13:01" at bounding box center [428, 149] width 561 height 38
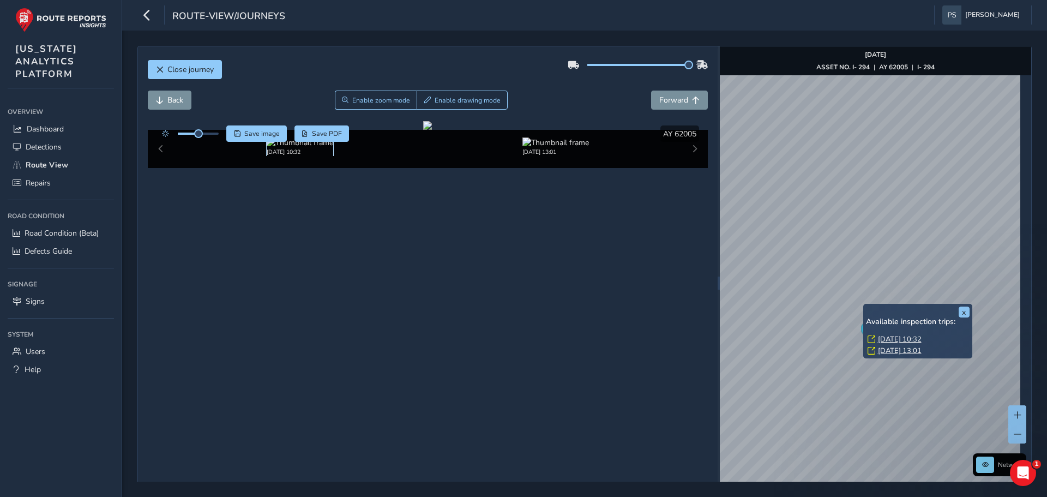
click at [298, 148] on img at bounding box center [300, 142] width 67 height 10
click at [523, 148] on img at bounding box center [555, 142] width 67 height 10
click at [305, 148] on img at bounding box center [300, 142] width 67 height 10
click at [547, 148] on img at bounding box center [555, 142] width 67 height 10
click at [287, 148] on img at bounding box center [300, 142] width 67 height 10
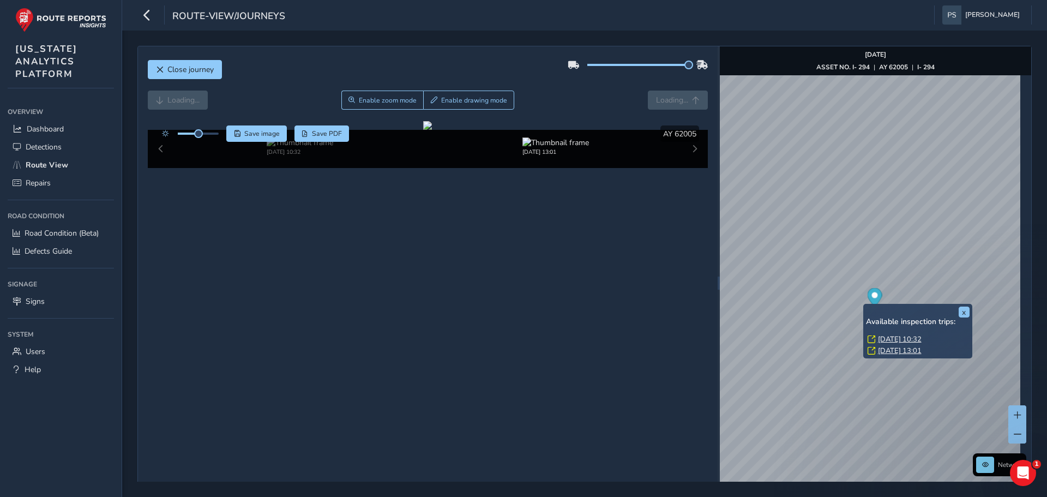
click at [164, 168] on div "[DATE] 10:32 [DATE] 13:01" at bounding box center [428, 149] width 561 height 38
click at [160, 168] on div "[DATE] 10:32 [DATE] 13:01" at bounding box center [428, 149] width 561 height 38
click at [562, 148] on img at bounding box center [555, 142] width 67 height 10
click at [689, 168] on div "[DATE] 10:32 [DATE] 13:01" at bounding box center [428, 149] width 561 height 38
click at [560, 148] on img at bounding box center [555, 142] width 67 height 10
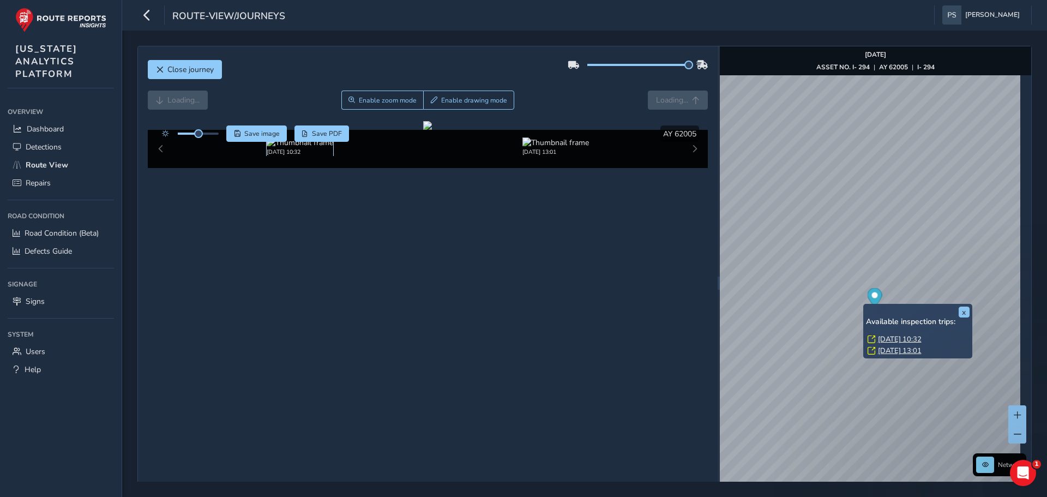
click at [304, 148] on img at bounding box center [300, 142] width 67 height 10
click at [527, 148] on img at bounding box center [555, 142] width 67 height 10
click at [526, 148] on img at bounding box center [555, 142] width 67 height 10
click at [316, 148] on img at bounding box center [300, 142] width 67 height 10
click at [589, 156] on div "[DATE] 13:01" at bounding box center [555, 146] width 67 height 19
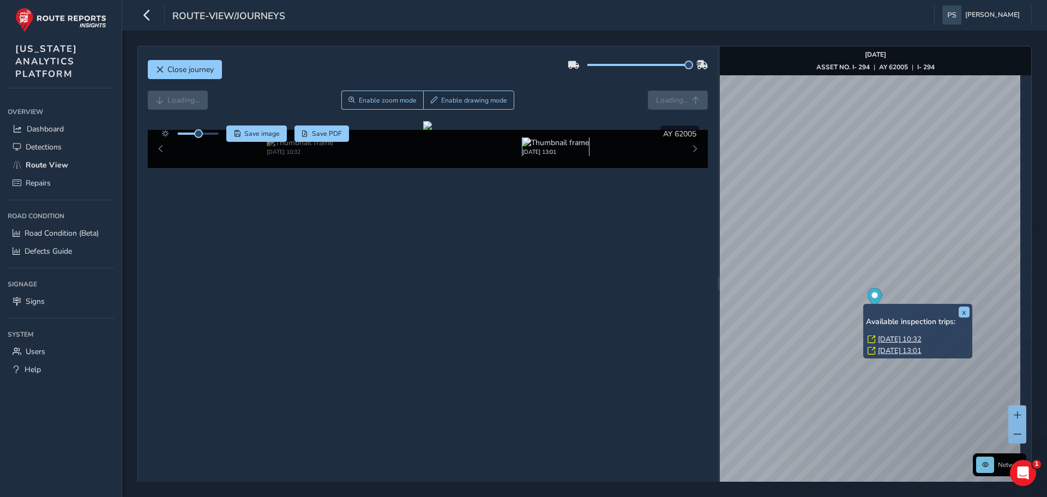
click at [558, 148] on img at bounding box center [555, 142] width 67 height 10
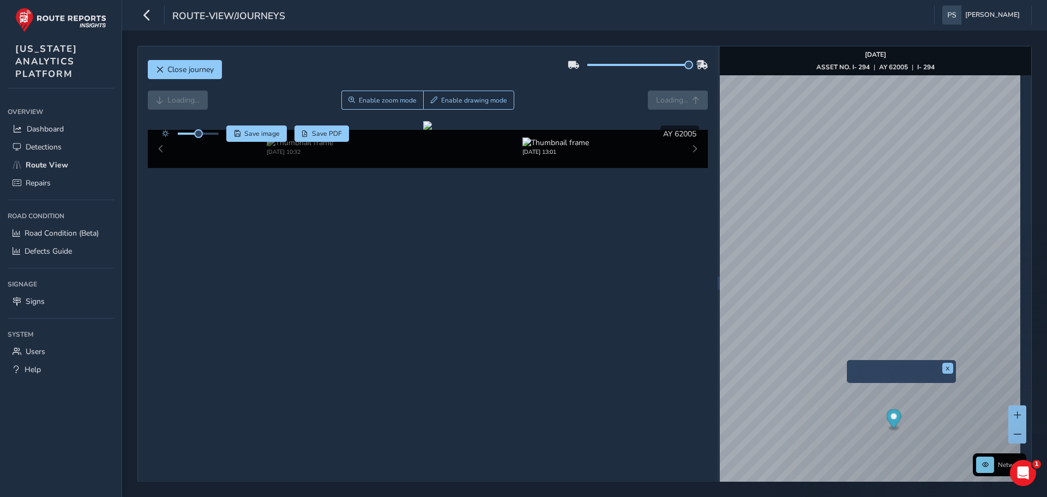
click at [849, 374] on div "x Network [DATE] ASSET NO. I- 294 | AY 62005 | I- 294 © Mapbox © OpenStreetMap …" at bounding box center [875, 282] width 311 height 473
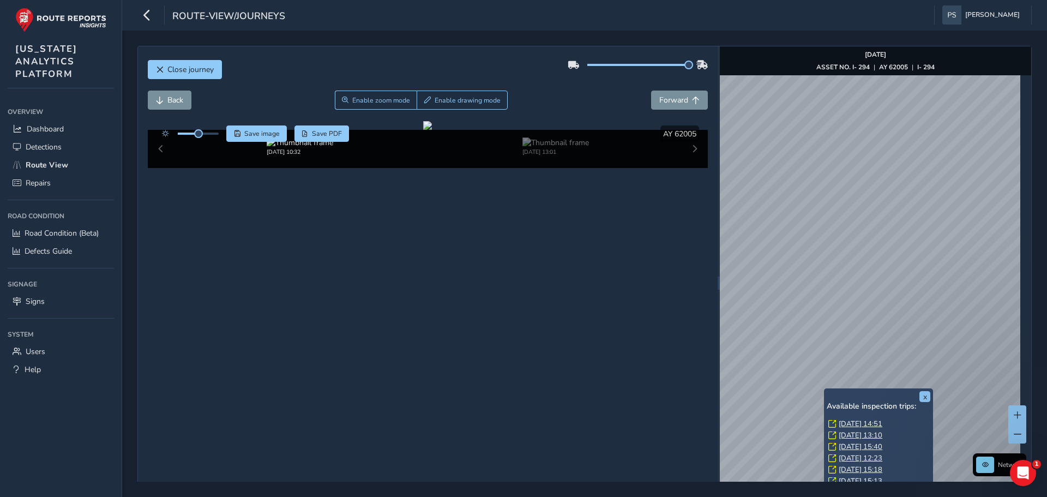
click at [851, 419] on link "[DATE] 14:51" at bounding box center [861, 424] width 44 height 10
drag, startPoint x: 850, startPoint y: 423, endPoint x: 844, endPoint y: 423, distance: 6.5
click at [850, 423] on link "[DATE] 14:51" at bounding box center [861, 424] width 44 height 10
click at [860, 425] on link "[DATE] 14:51" at bounding box center [861, 424] width 44 height 10
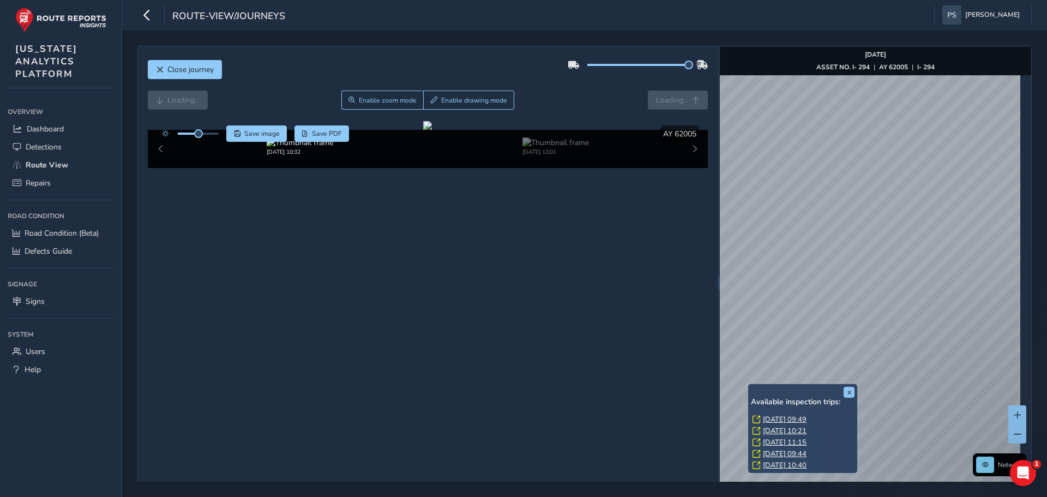
click at [788, 419] on link "[DATE] 09:49" at bounding box center [785, 420] width 44 height 10
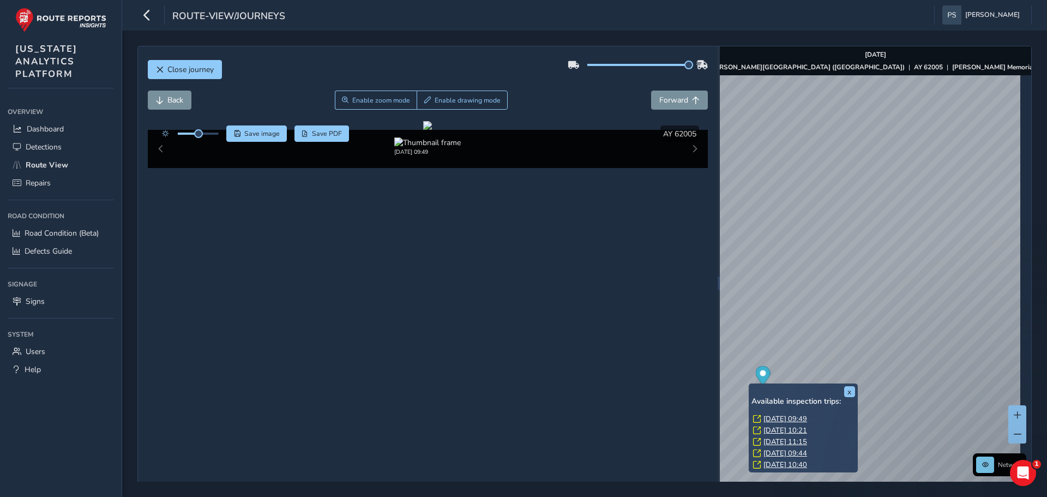
click at [789, 432] on link "[DATE] 10:21" at bounding box center [786, 430] width 44 height 10
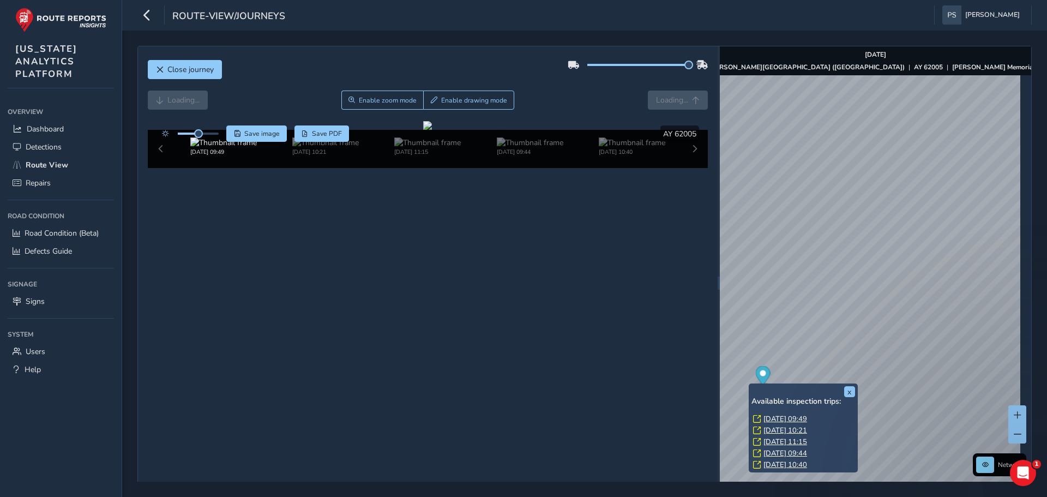
click at [797, 453] on link "[DATE] 09:44" at bounding box center [786, 453] width 44 height 10
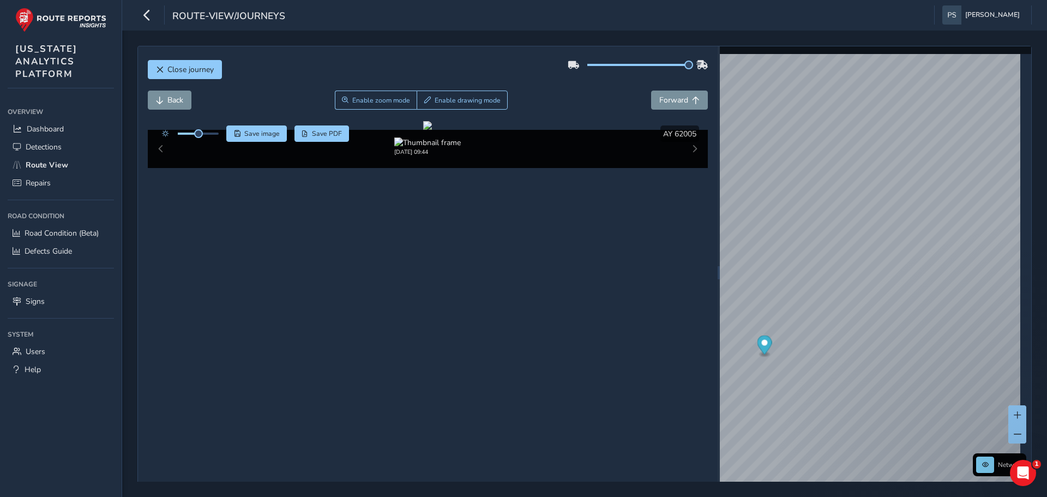
click at [162, 168] on div "[DATE] 09:44" at bounding box center [428, 149] width 561 height 38
click at [158, 168] on div "[DATE] 09:44" at bounding box center [428, 149] width 561 height 38
click at [424, 148] on img at bounding box center [427, 142] width 67 height 10
click at [686, 168] on div "[DATE] 09:44" at bounding box center [428, 149] width 561 height 38
click at [427, 148] on img at bounding box center [427, 142] width 67 height 10
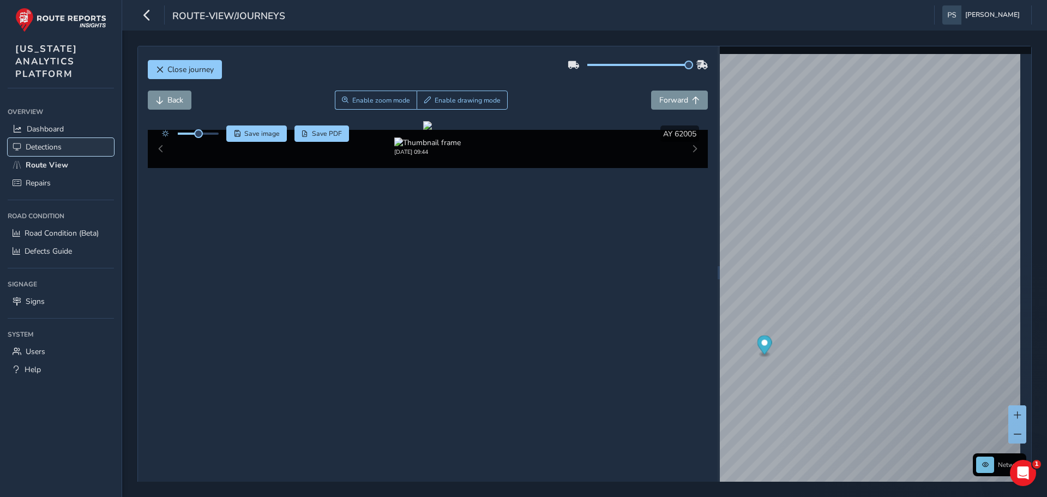
click at [39, 149] on span "Detections" at bounding box center [44, 147] width 36 height 10
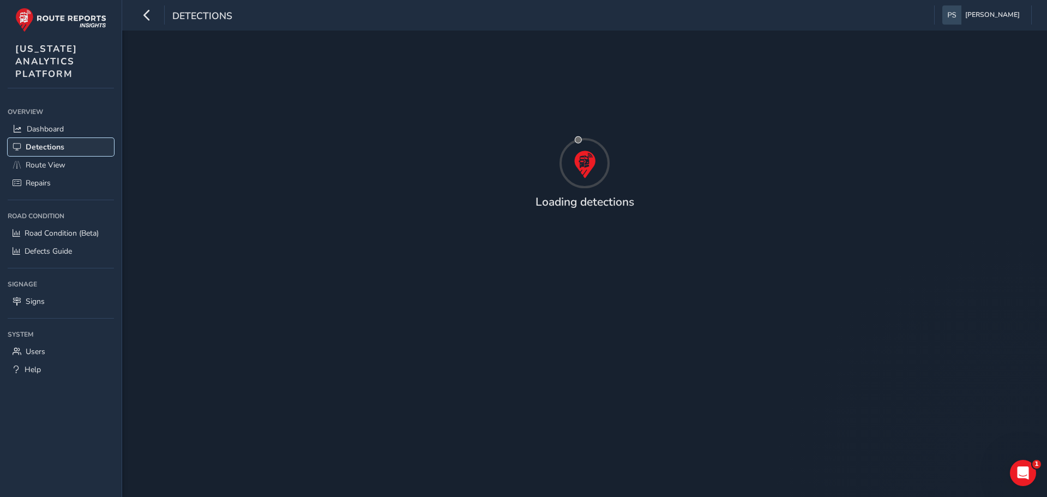
click at [57, 148] on span "Detections" at bounding box center [45, 147] width 39 height 10
